Goal: Task Accomplishment & Management: Use online tool/utility

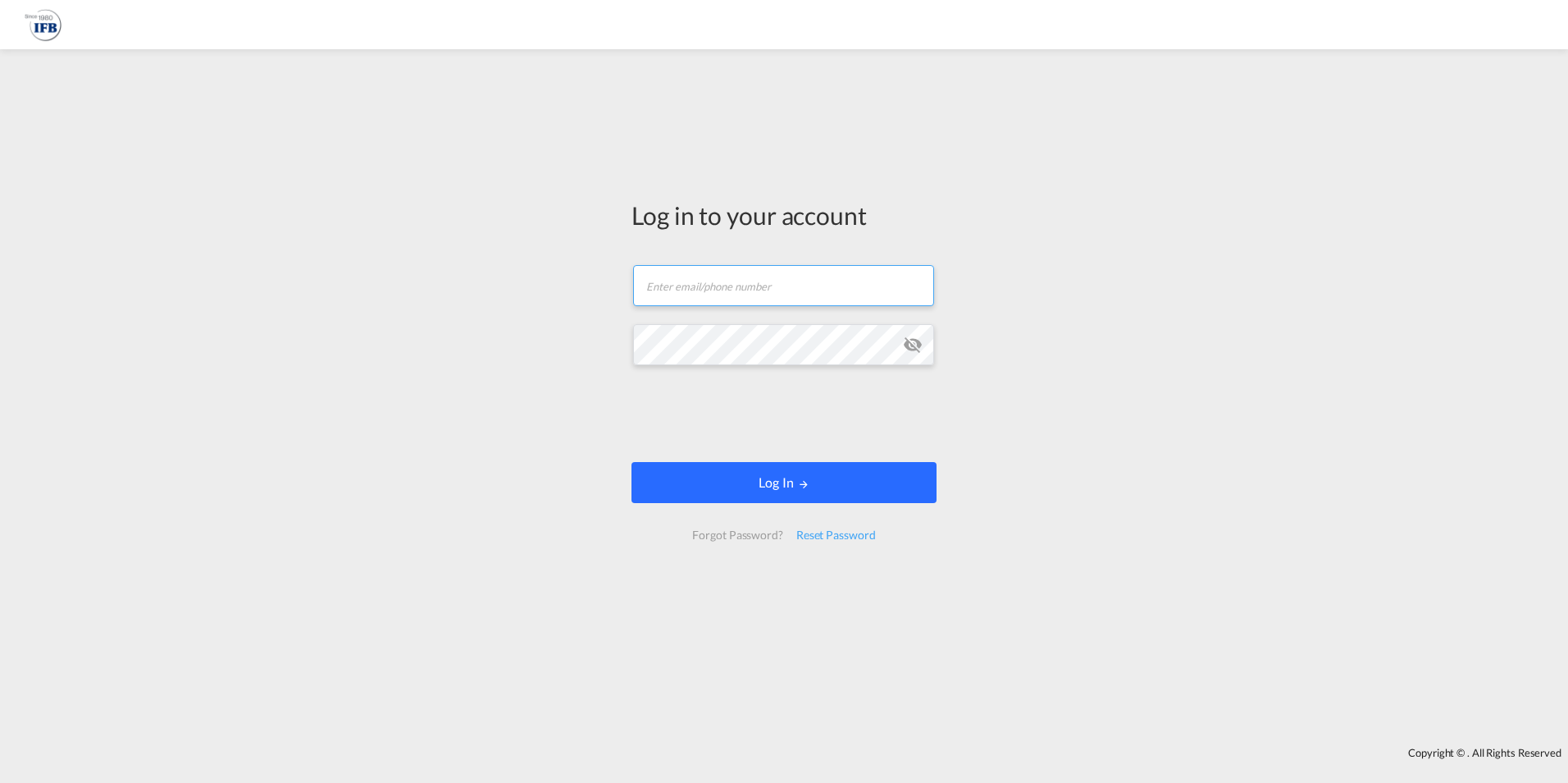
type input "[PERSON_NAME][EMAIL_ADDRESS][DOMAIN_NAME]"
click at [787, 475] on button "Log In" at bounding box center [784, 482] width 305 height 41
